Goal: Information Seeking & Learning: Learn about a topic

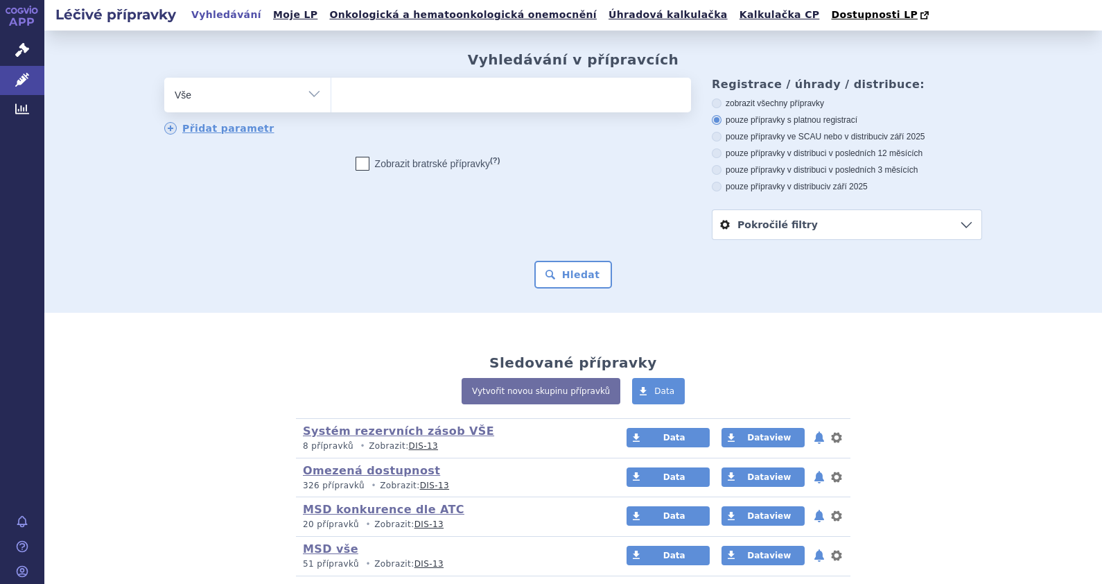
click at [385, 92] on ul at bounding box center [511, 92] width 360 height 29
click at [331, 92] on select at bounding box center [331, 94] width 1 height 35
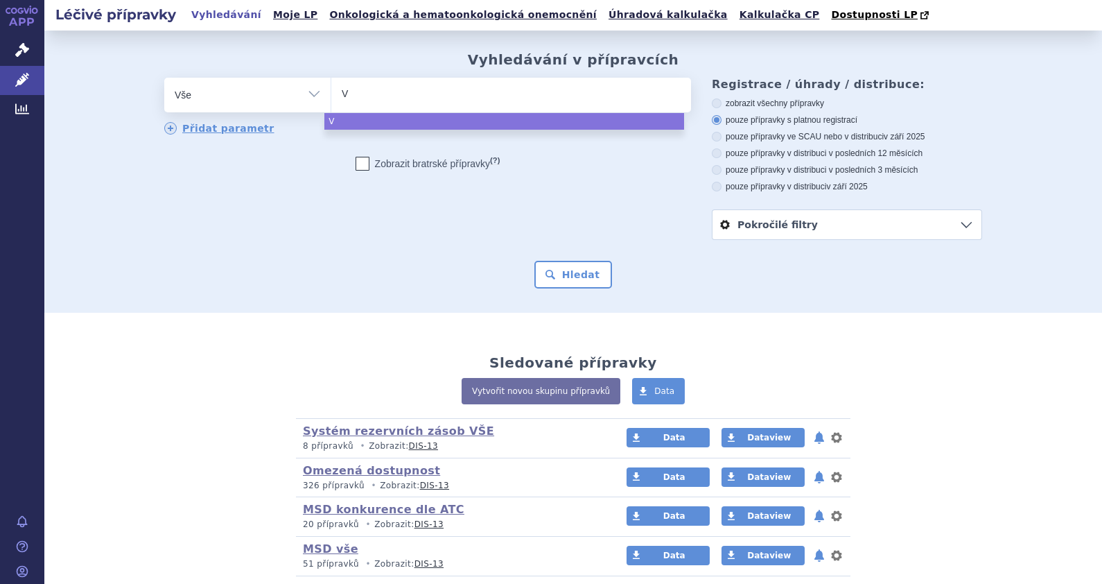
type input "Vq"
type input "Va"
type input "Vaq"
type input "Vaqt"
type input "Vaqta"
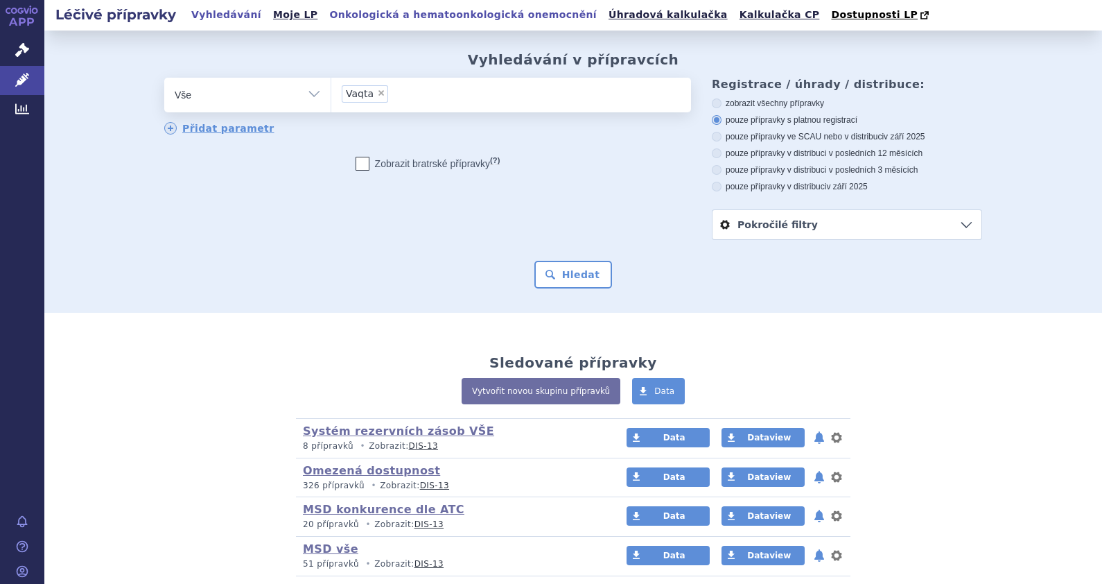
select select "Vaqta"
click at [569, 270] on button "Hledat" at bounding box center [573, 275] width 78 height 28
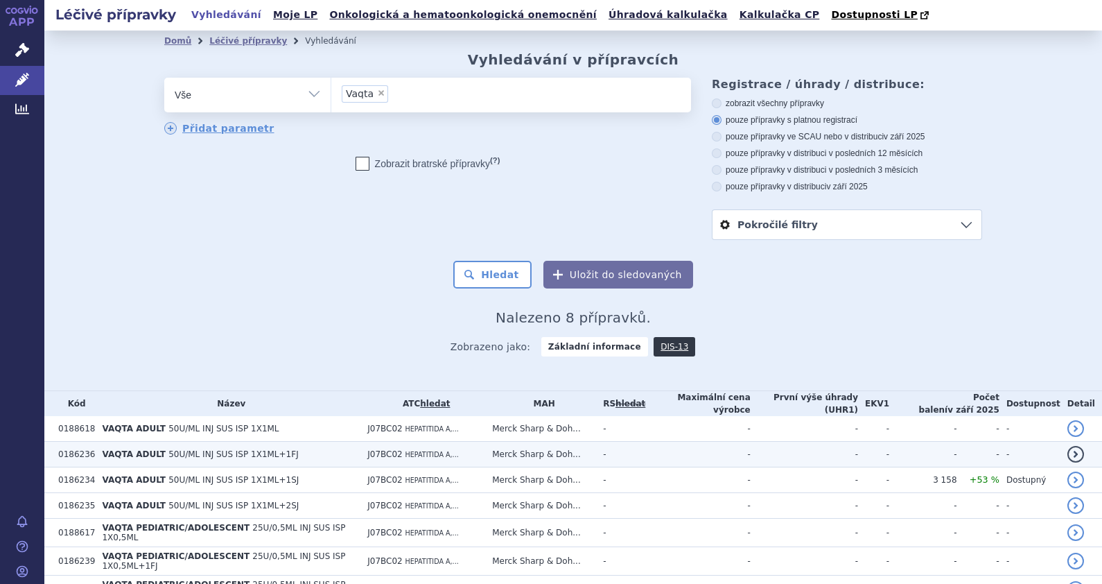
scroll to position [88, 0]
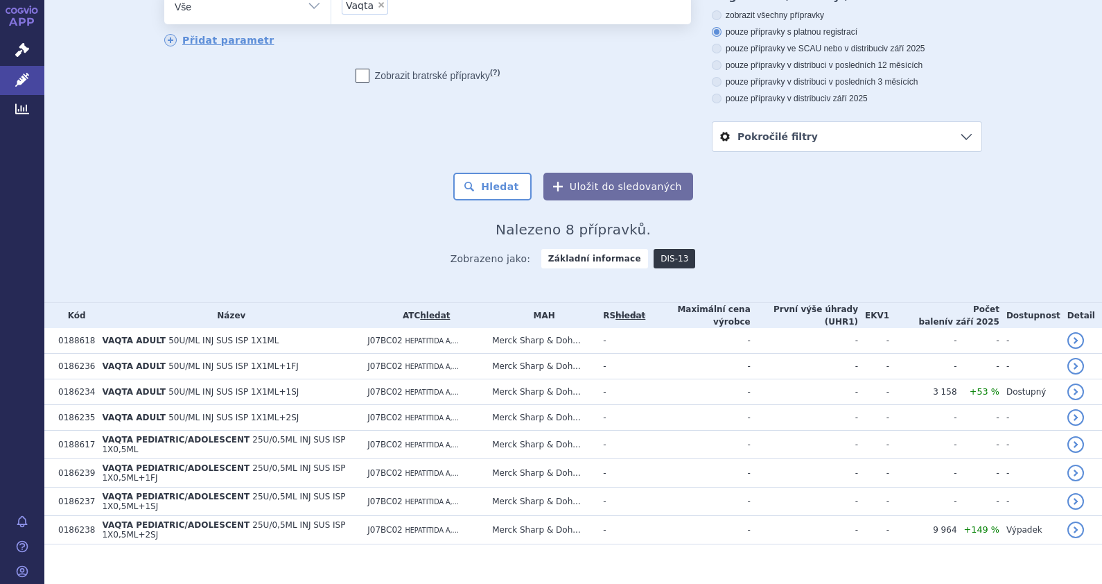
click at [655, 256] on link "DIS-13" at bounding box center [675, 258] width 42 height 19
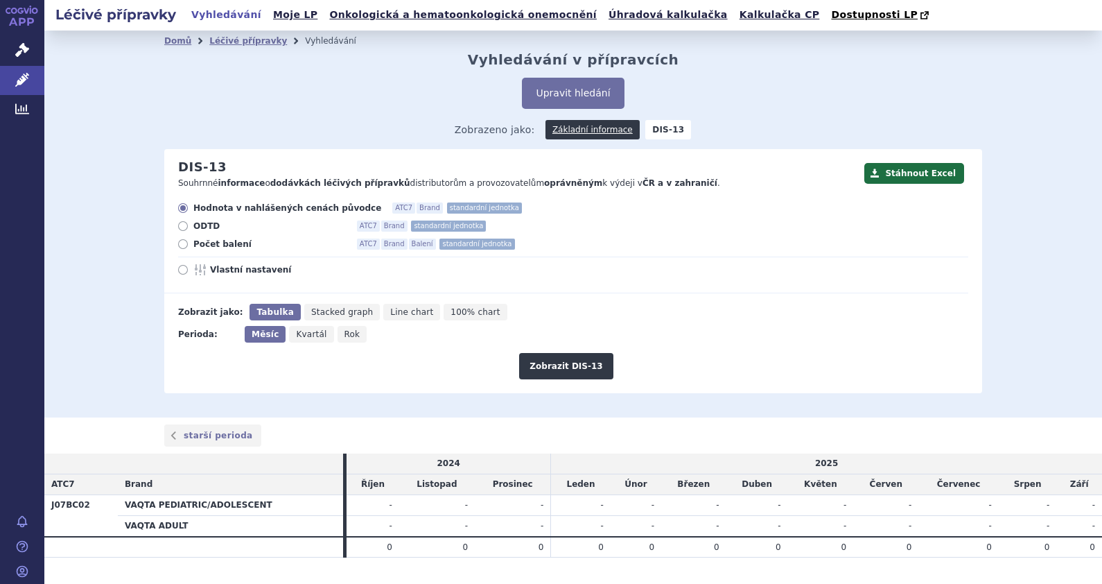
click at [178, 269] on icon at bounding box center [183, 270] width 10 height 10
click at [180, 269] on input "Vlastní nastavení" at bounding box center [184, 271] width 9 height 9
radio input "true"
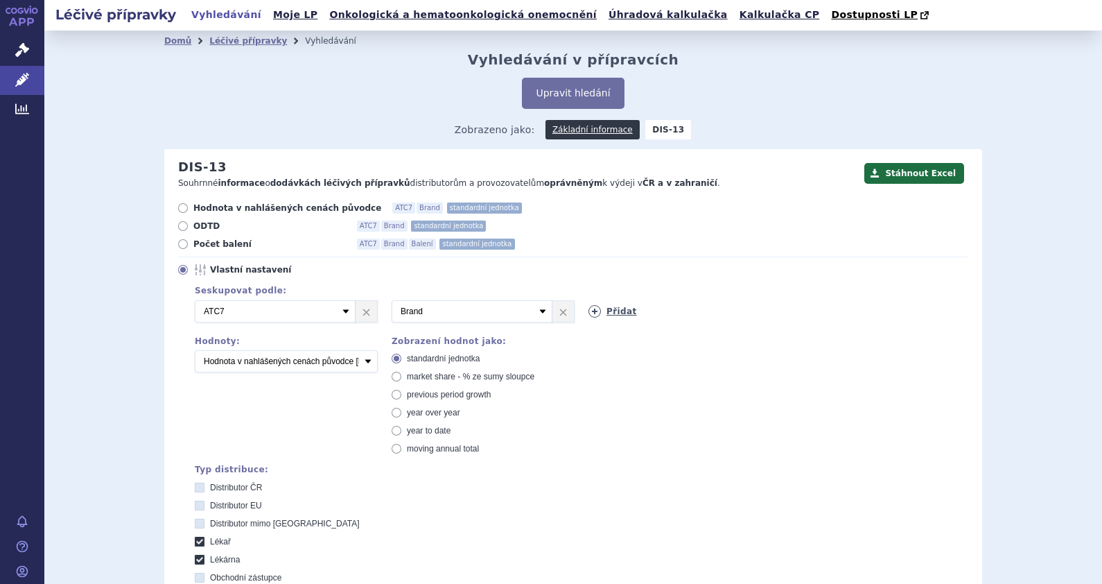
click at [603, 311] on link "Přidat" at bounding box center [613, 311] width 49 height 12
drag, startPoint x: 739, startPoint y: 312, endPoint x: 732, endPoint y: 317, distance: 8.5
click at [739, 312] on select "Vyberte groupování ATC3 ATC5 ATC7 Brand Balení SÚKL kód MAH VPOIS Referenční sk…" at bounding box center [669, 311] width 161 height 22
select select "package"
click at [589, 301] on select "Vyberte groupování ATC3 ATC5 ATC7 Brand Balení SÚKL kód MAH VPOIS Referenční sk…" at bounding box center [669, 311] width 161 height 22
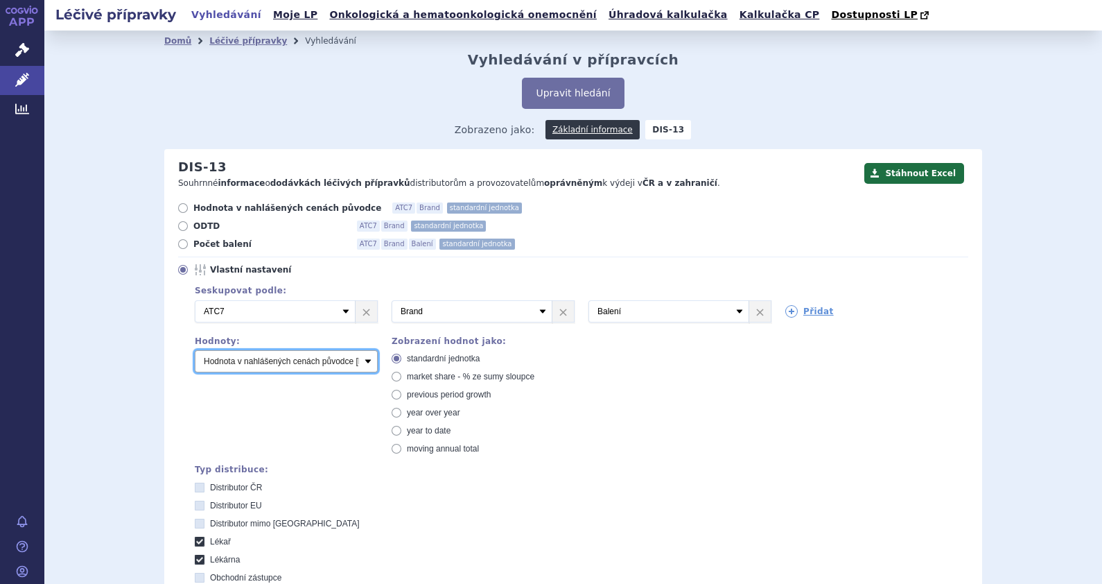
drag, startPoint x: 361, startPoint y: 358, endPoint x: 355, endPoint y: 365, distance: 9.3
click at [361, 358] on select "Počet balení Hodnota v nahlášených cenách původce [DIS-13] Hodnota v maximálníc…" at bounding box center [286, 361] width 183 height 22
select select "packages"
click at [195, 351] on select "Počet balení Hodnota v nahlášených cenách původce [DIS-13] Hodnota v maximálníc…" at bounding box center [286, 361] width 183 height 22
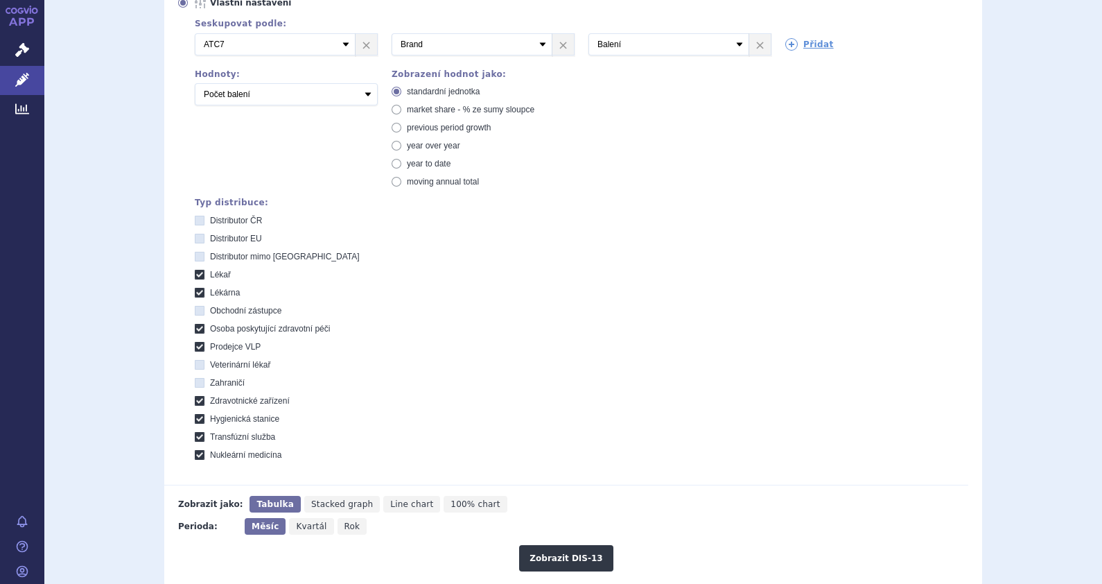
scroll to position [346, 0]
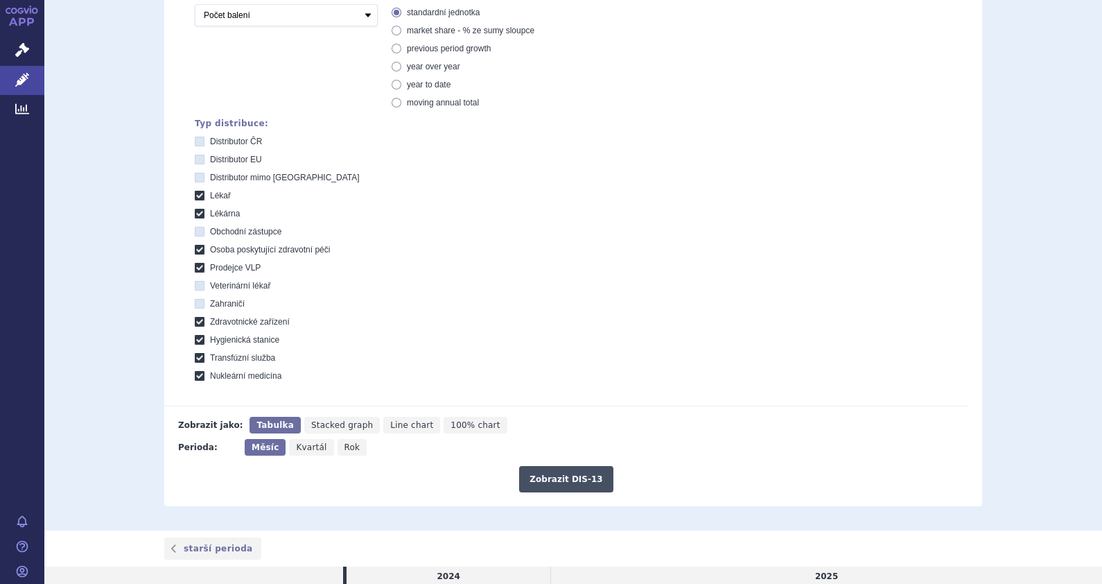
click at [560, 471] on button "Zobrazit DIS-13" at bounding box center [566, 479] width 94 height 26
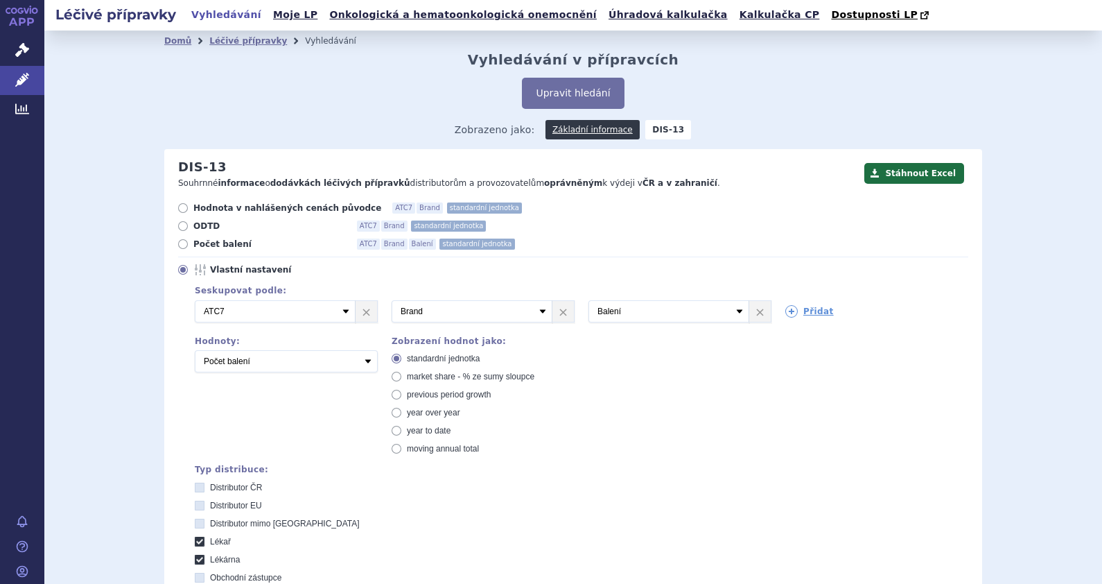
scroll to position [487, 0]
